Goal: Task Accomplishment & Management: Use online tool/utility

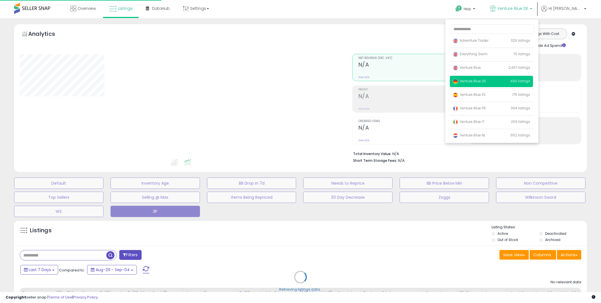
scroll to position [45, 0]
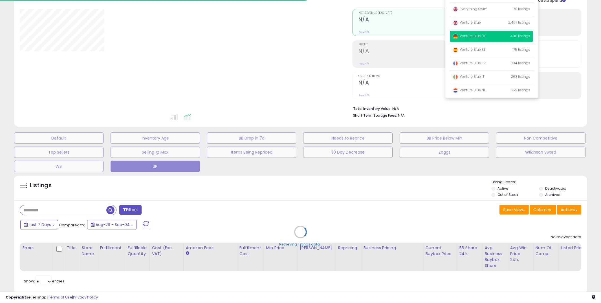
click at [490, 41] on p "Venture Blue DE 490 listings" at bounding box center [491, 36] width 83 height 11
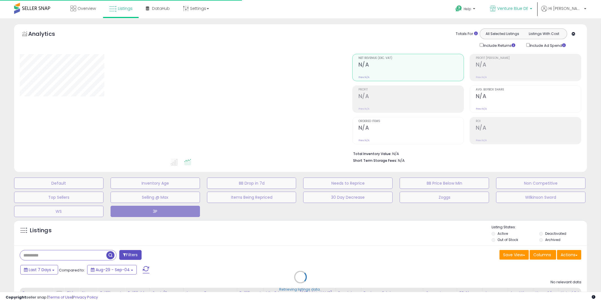
click at [529, 10] on span "Venture Blue DE" at bounding box center [513, 9] width 31 height 6
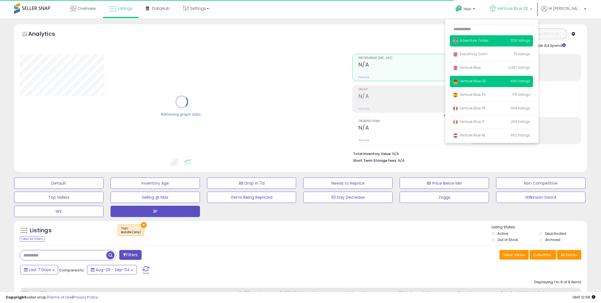
click at [486, 41] on span "Adventure Trader" at bounding box center [471, 40] width 36 height 5
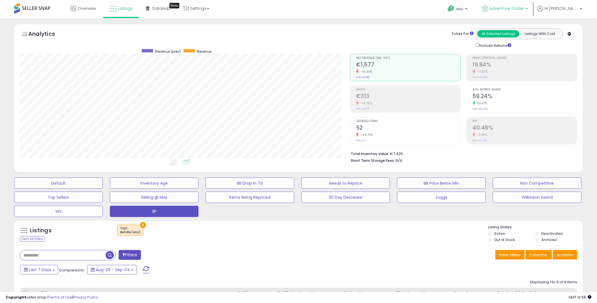
click at [514, 6] on span "Adventure Trader" at bounding box center [506, 9] width 35 height 6
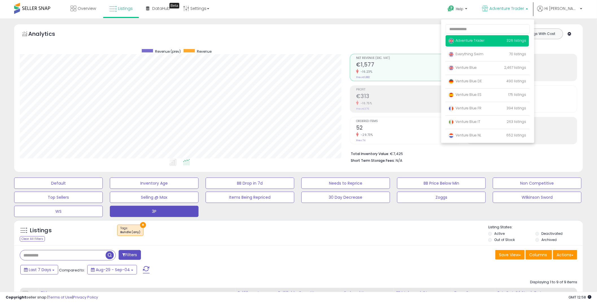
click at [484, 41] on span "Adventure Trader" at bounding box center [466, 40] width 36 height 5
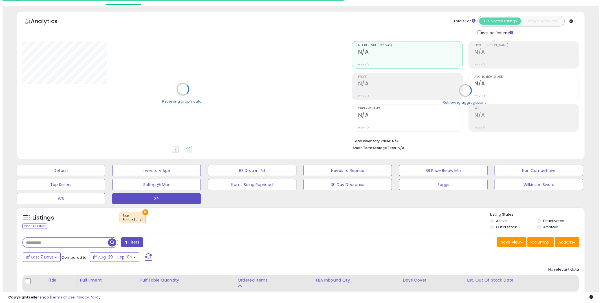
scroll to position [45, 0]
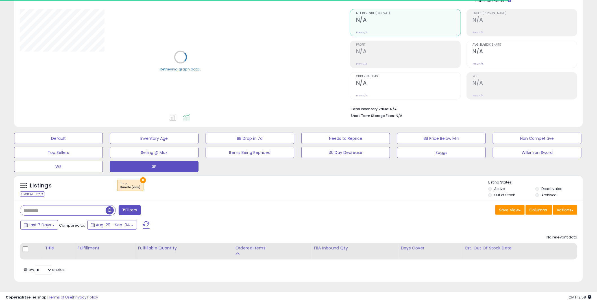
click at [142, 178] on button "×" at bounding box center [143, 181] width 6 height 6
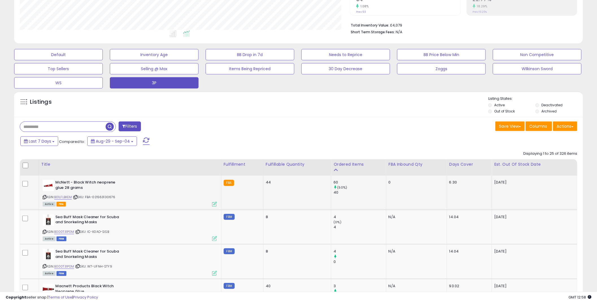
scroll to position [116, 330]
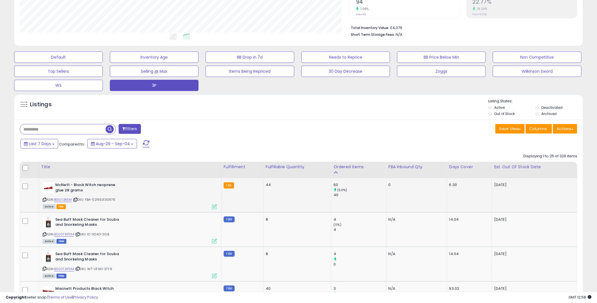
drag, startPoint x: 423, startPoint y: 192, endPoint x: 447, endPoint y: 183, distance: 25.5
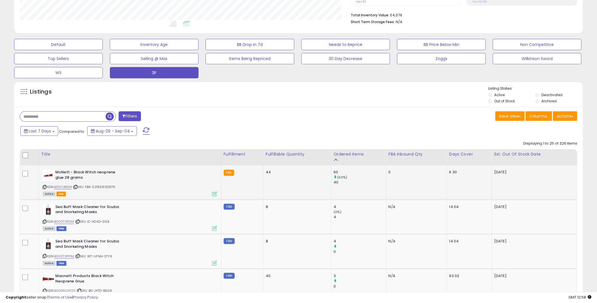
scroll to position [124, 0]
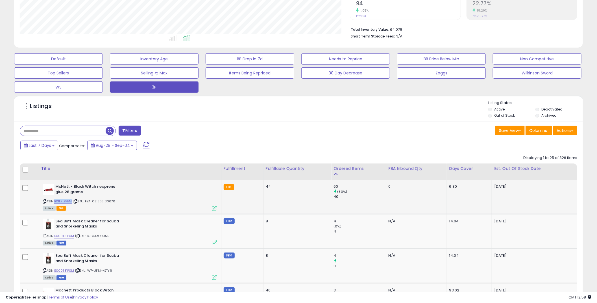
drag, startPoint x: 61, startPoint y: 201, endPoint x: 56, endPoint y: 202, distance: 5.5
click at [56, 202] on div "ASIN: B01LFLBKEM | SKU: FBA-021563130676 Active FBA" at bounding box center [130, 197] width 174 height 26
copy link "B01LFLBKEM"
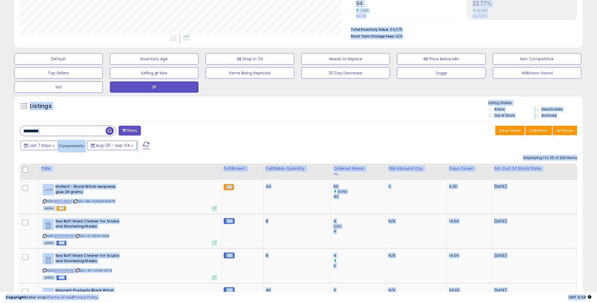
click at [67, 133] on input "text" at bounding box center [63, 131] width 86 height 10
click at [68, 133] on input "text" at bounding box center [90, 131] width 141 height 10
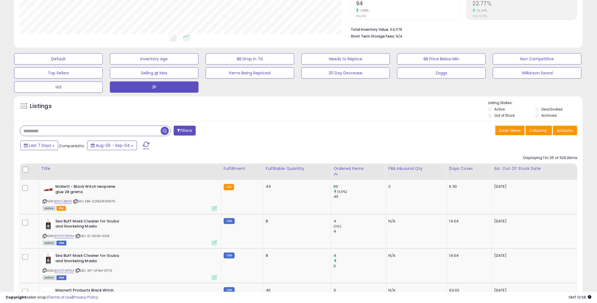
click at [68, 133] on input "text" at bounding box center [90, 131] width 141 height 10
paste input "**********"
type input "**********"
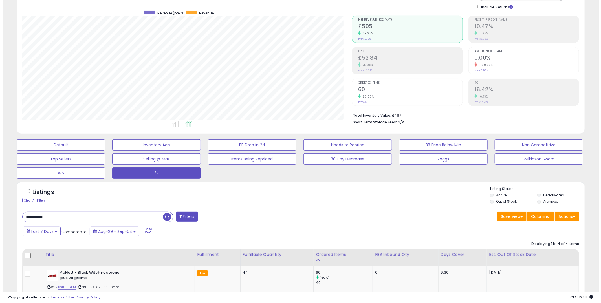
scroll to position [36, 0]
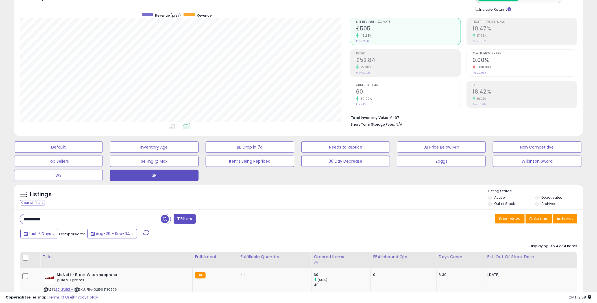
click at [370, 55] on span "Profit" at bounding box center [408, 53] width 104 height 3
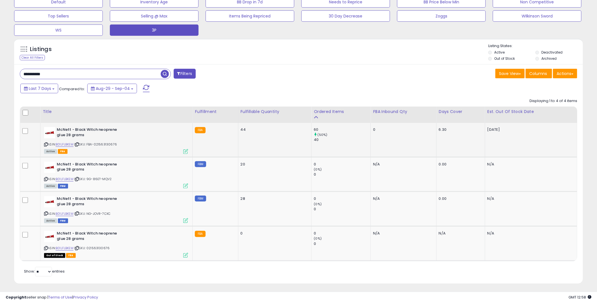
scroll to position [183, 0]
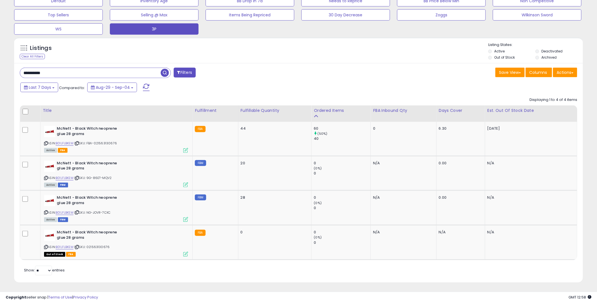
click at [72, 73] on input "**********" at bounding box center [90, 73] width 141 height 10
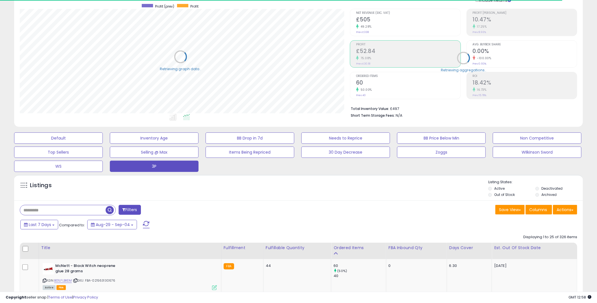
scroll to position [0, 0]
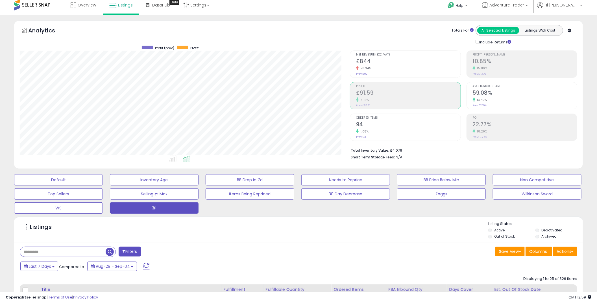
drag, startPoint x: 295, startPoint y: 232, endPoint x: 292, endPoint y: 227, distance: 5.7
click at [295, 231] on div "Listings" at bounding box center [298, 231] width 568 height 19
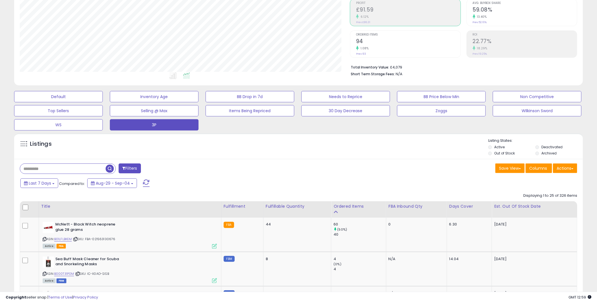
drag, startPoint x: 469, startPoint y: 165, endPoint x: 475, endPoint y: 164, distance: 6.4
click at [469, 165] on div "Save View Save As New View Update Current View Columns Actions Import Export Vi…" at bounding box center [439, 169] width 283 height 11
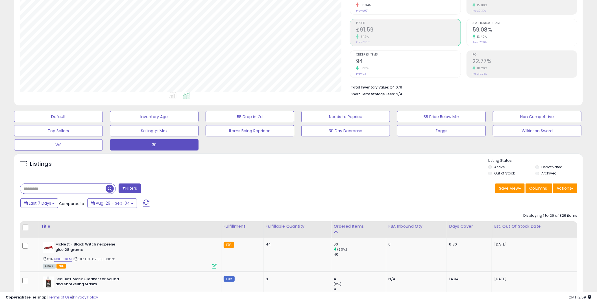
scroll to position [24, 0]
